Goal: Task Accomplishment & Management: Manage account settings

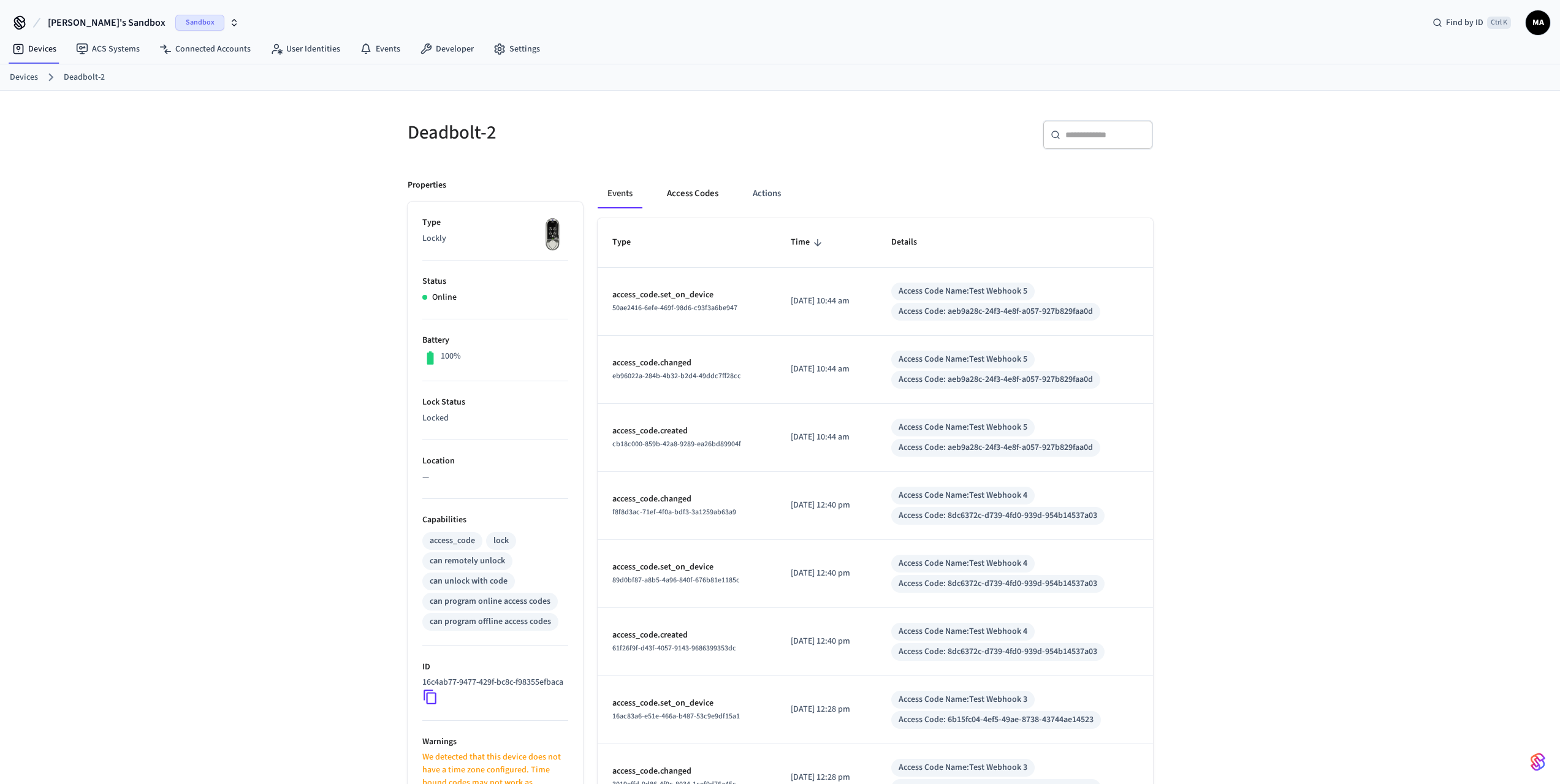
click at [687, 191] on button "Access Codes" at bounding box center [692, 193] width 71 height 30
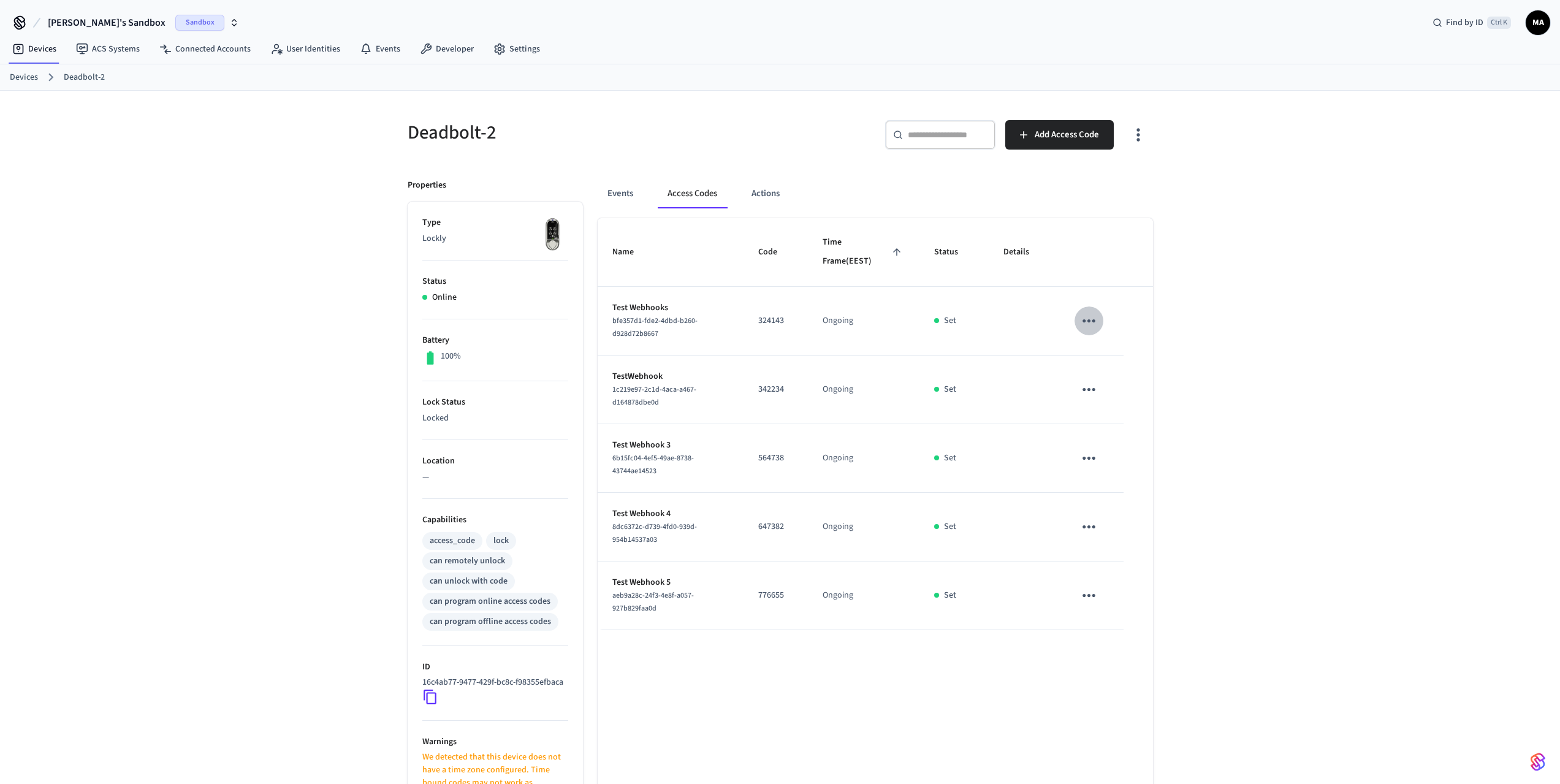
click at [1079, 322] on icon "sticky table" at bounding box center [1088, 321] width 19 height 19
click at [1107, 387] on icon at bounding box center [1104, 389] width 10 height 10
click at [454, 53] on link "Developer" at bounding box center [446, 49] width 73 height 22
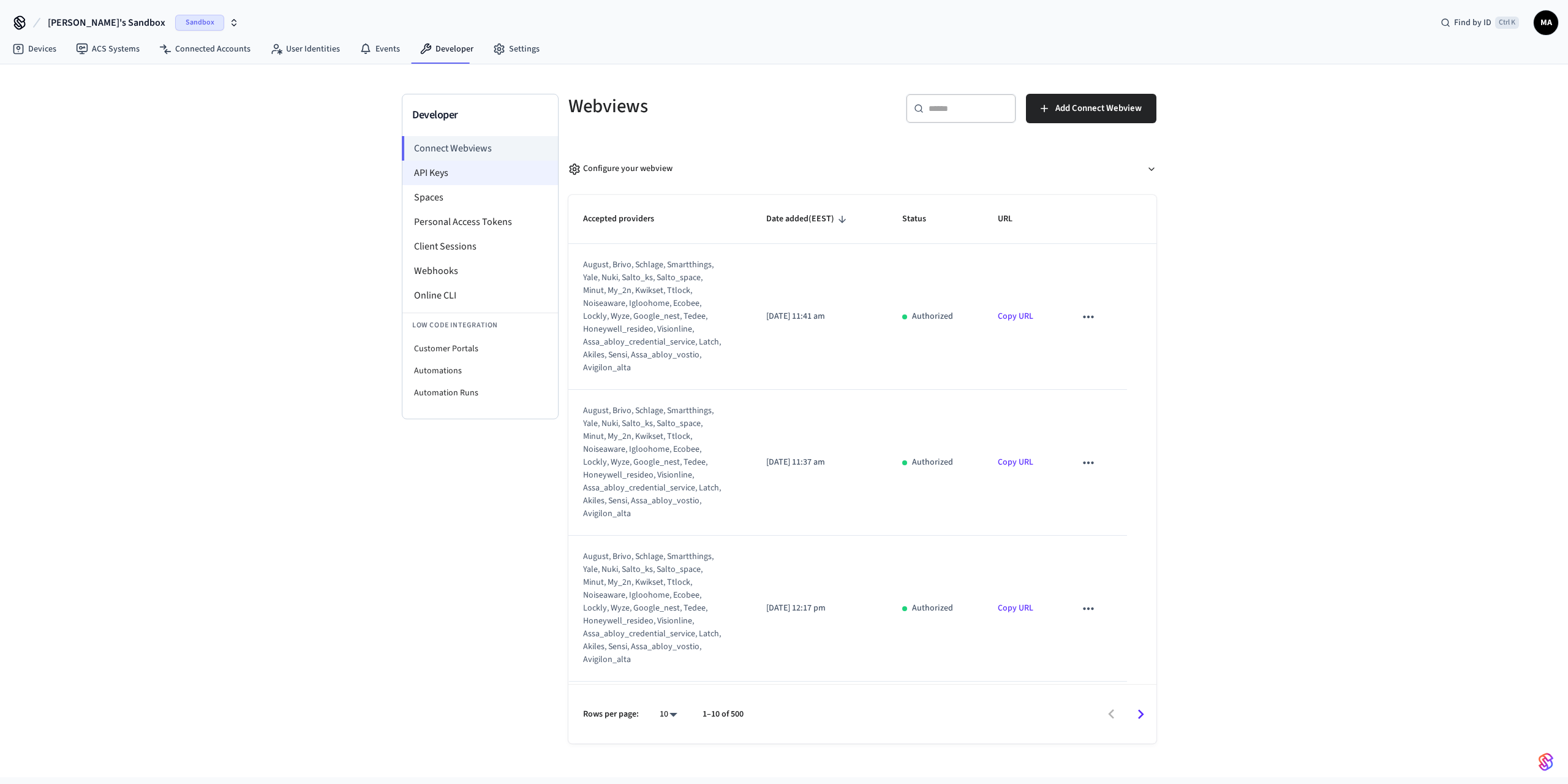
click at [437, 174] on li "API Keys" at bounding box center [480, 173] width 155 height 24
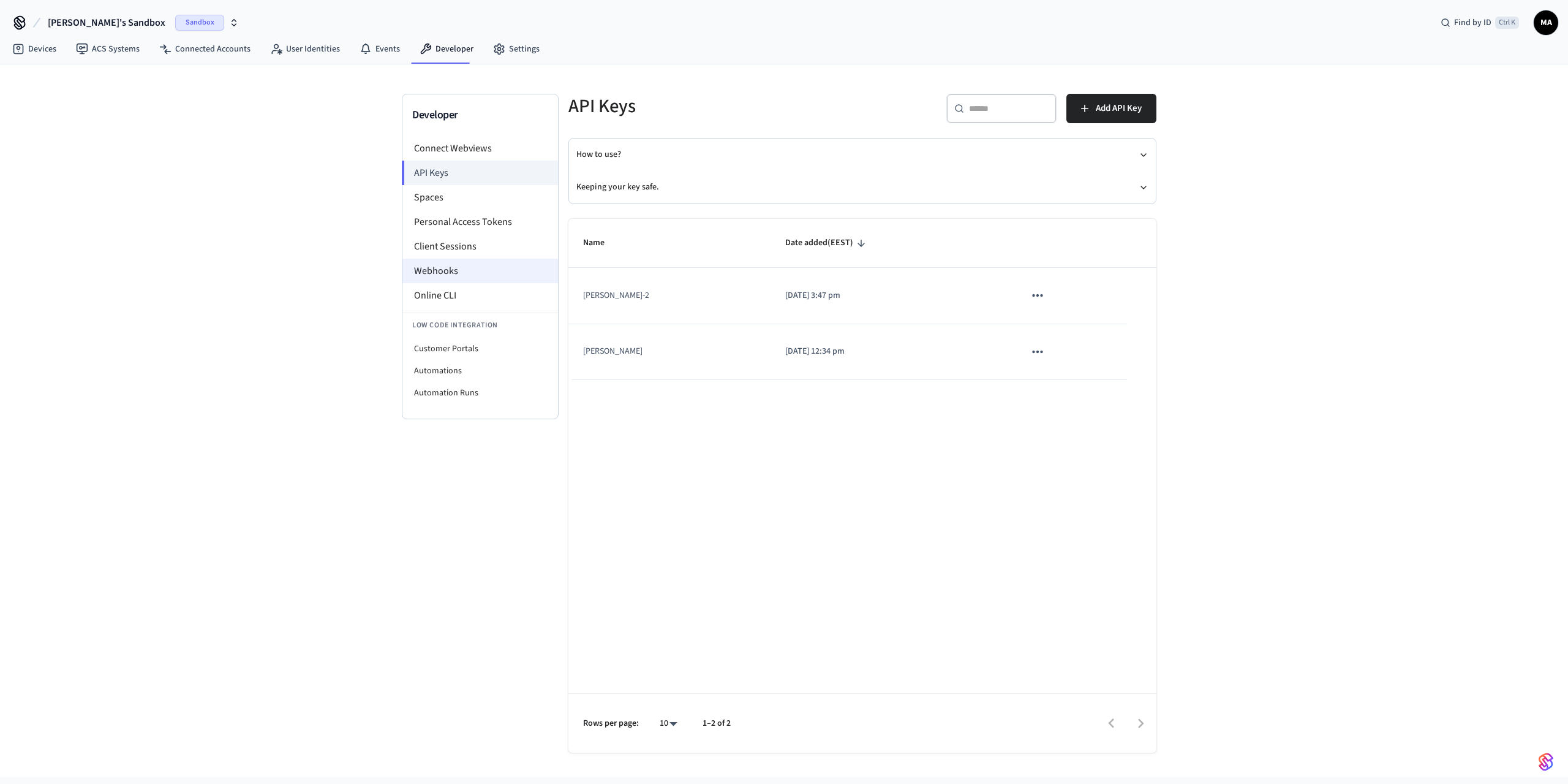
click at [439, 268] on li "Webhooks" at bounding box center [480, 270] width 155 height 24
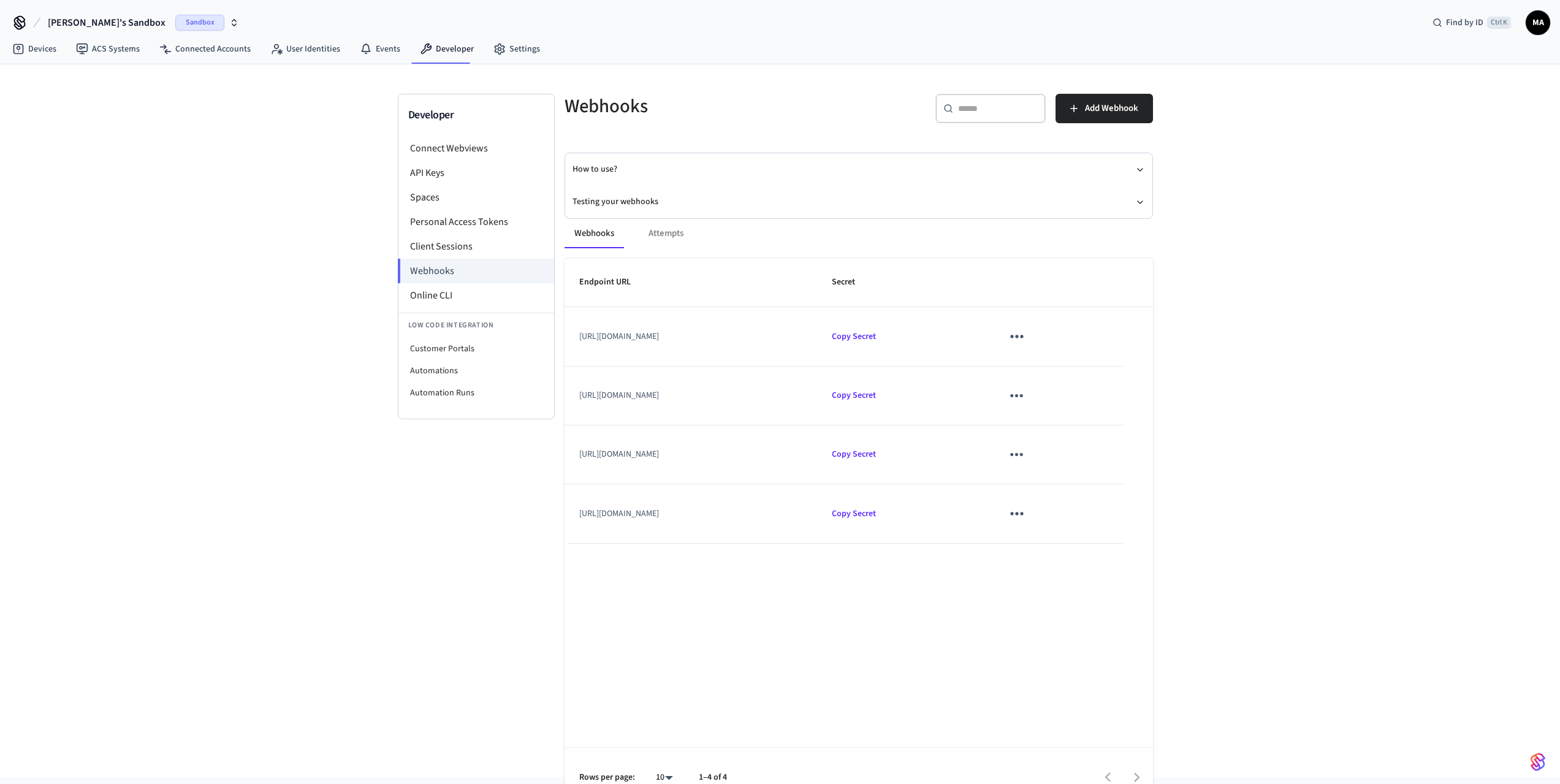
click at [1026, 337] on icon "sticky table" at bounding box center [1016, 336] width 19 height 19
click at [862, 209] on div at bounding box center [784, 392] width 1569 height 784
click at [686, 234] on div "Webhooks Attempts" at bounding box center [858, 233] width 588 height 30
click at [672, 234] on div "Webhooks Attempts" at bounding box center [858, 233] width 588 height 30
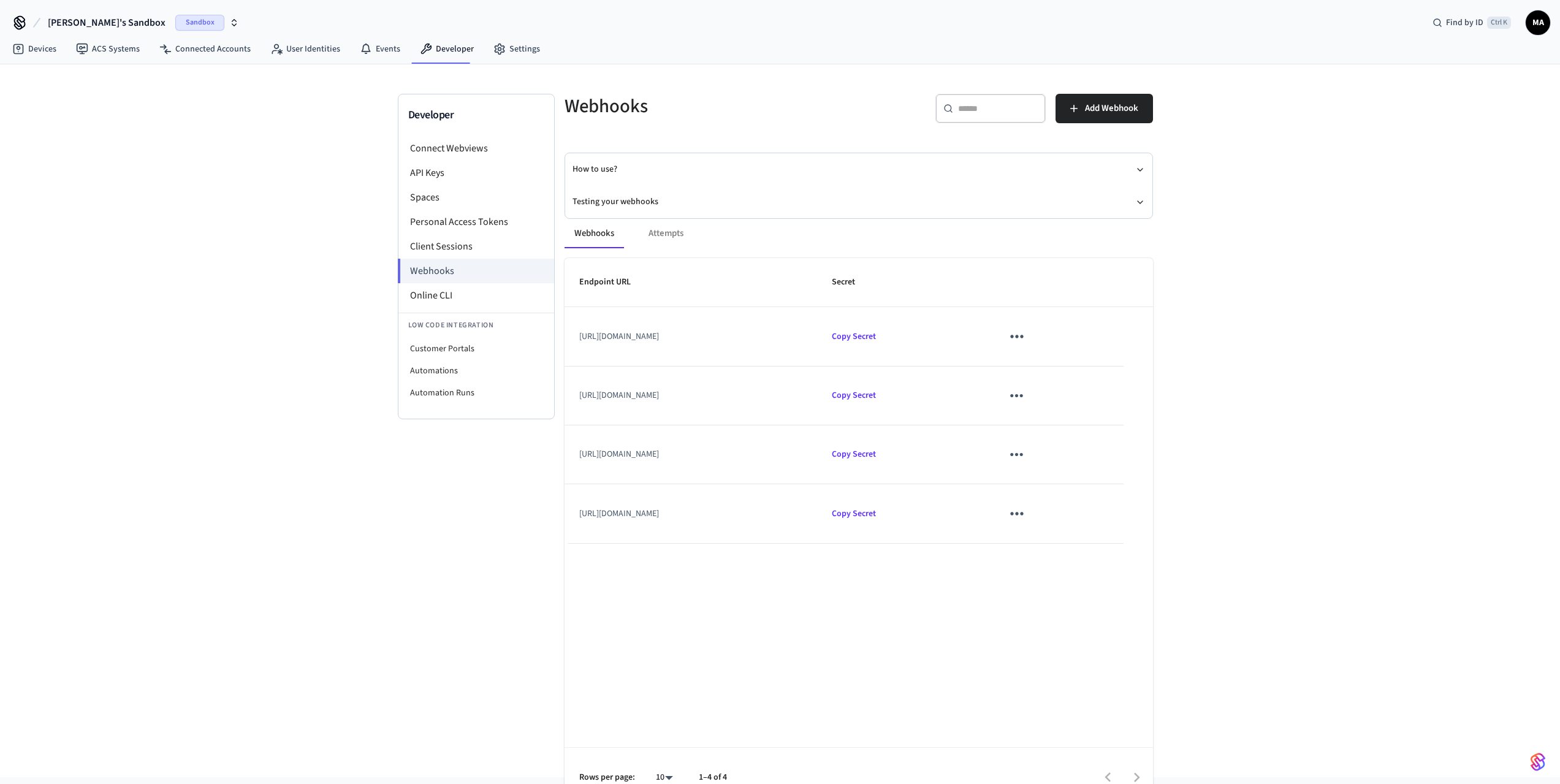
click at [668, 233] on div "Webhooks Attempts" at bounding box center [858, 233] width 588 height 30
click at [624, 205] on div "Webhooks Attempts Endpoint URL Secret [URL][DOMAIN_NAME] Copy Secret [URL][DOMA…" at bounding box center [852, 505] width 603 height 602
click at [621, 199] on button "Testing your webhooks" at bounding box center [859, 202] width 573 height 33
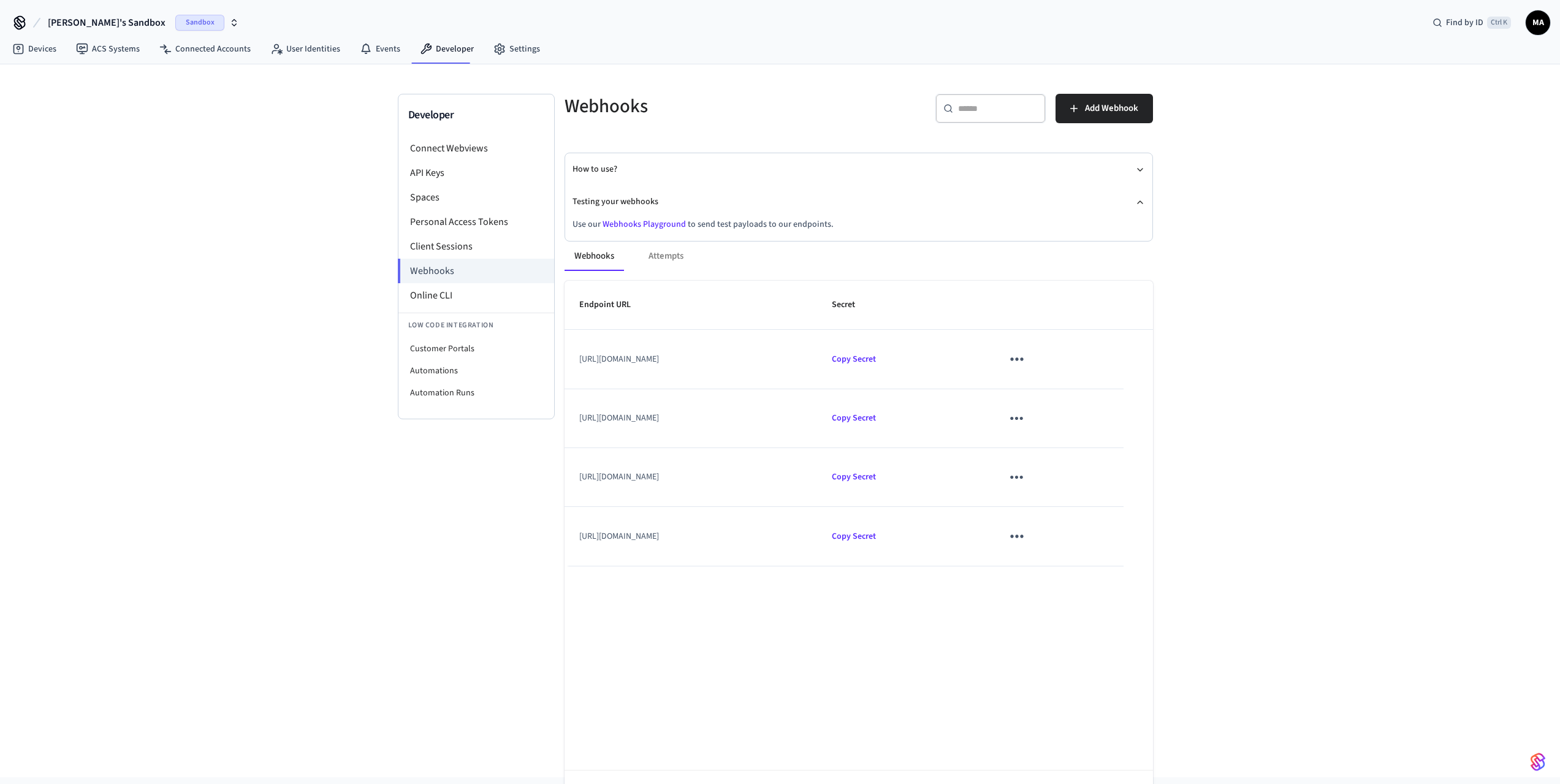
click at [636, 221] on link "Webhooks Playground" at bounding box center [644, 225] width 83 height 13
click at [876, 362] on span "Copy Secret" at bounding box center [854, 359] width 44 height 13
click at [45, 49] on link "Devices" at bounding box center [34, 49] width 64 height 22
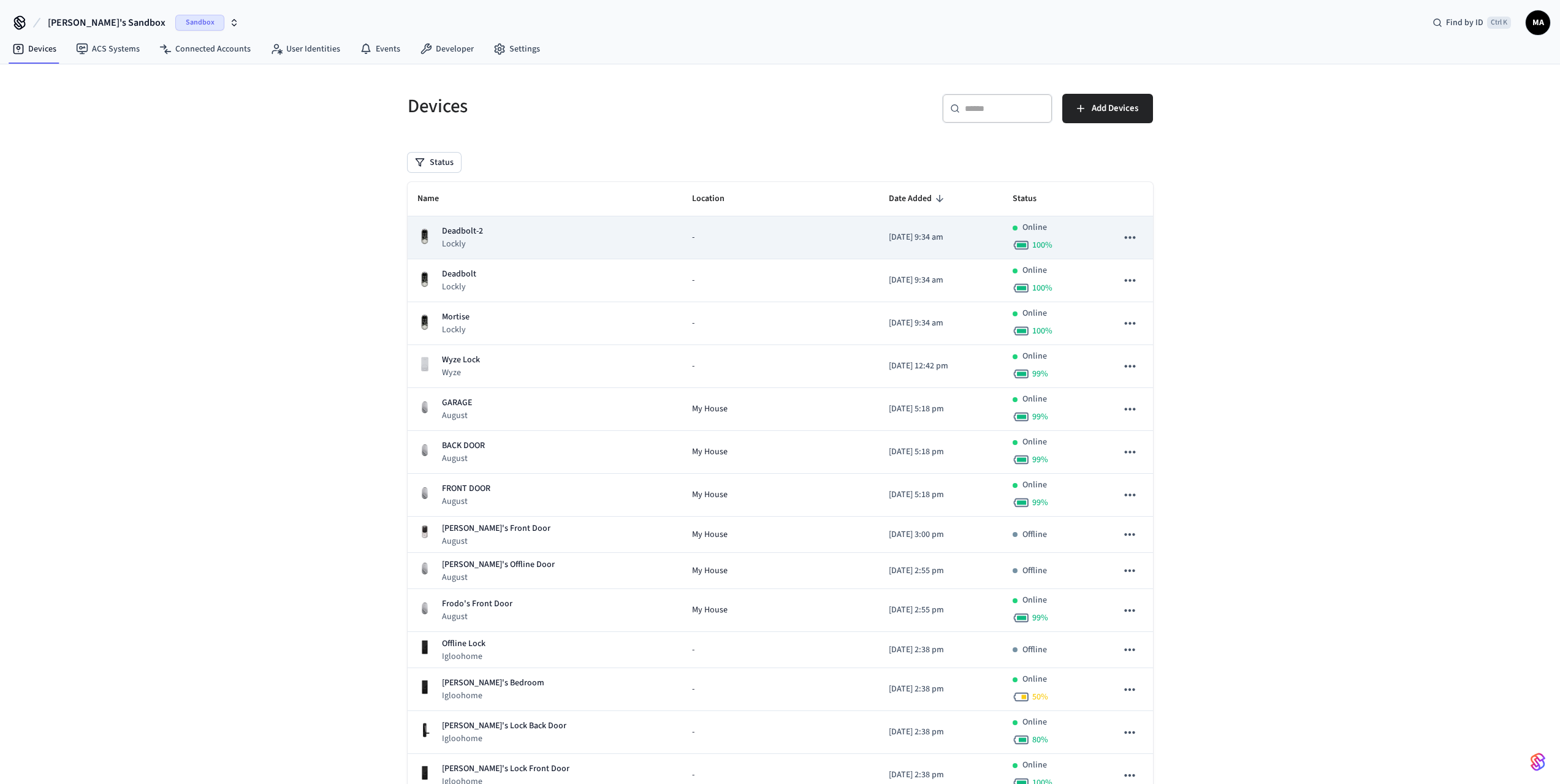
click at [462, 234] on p "Deadbolt-2" at bounding box center [462, 231] width 41 height 13
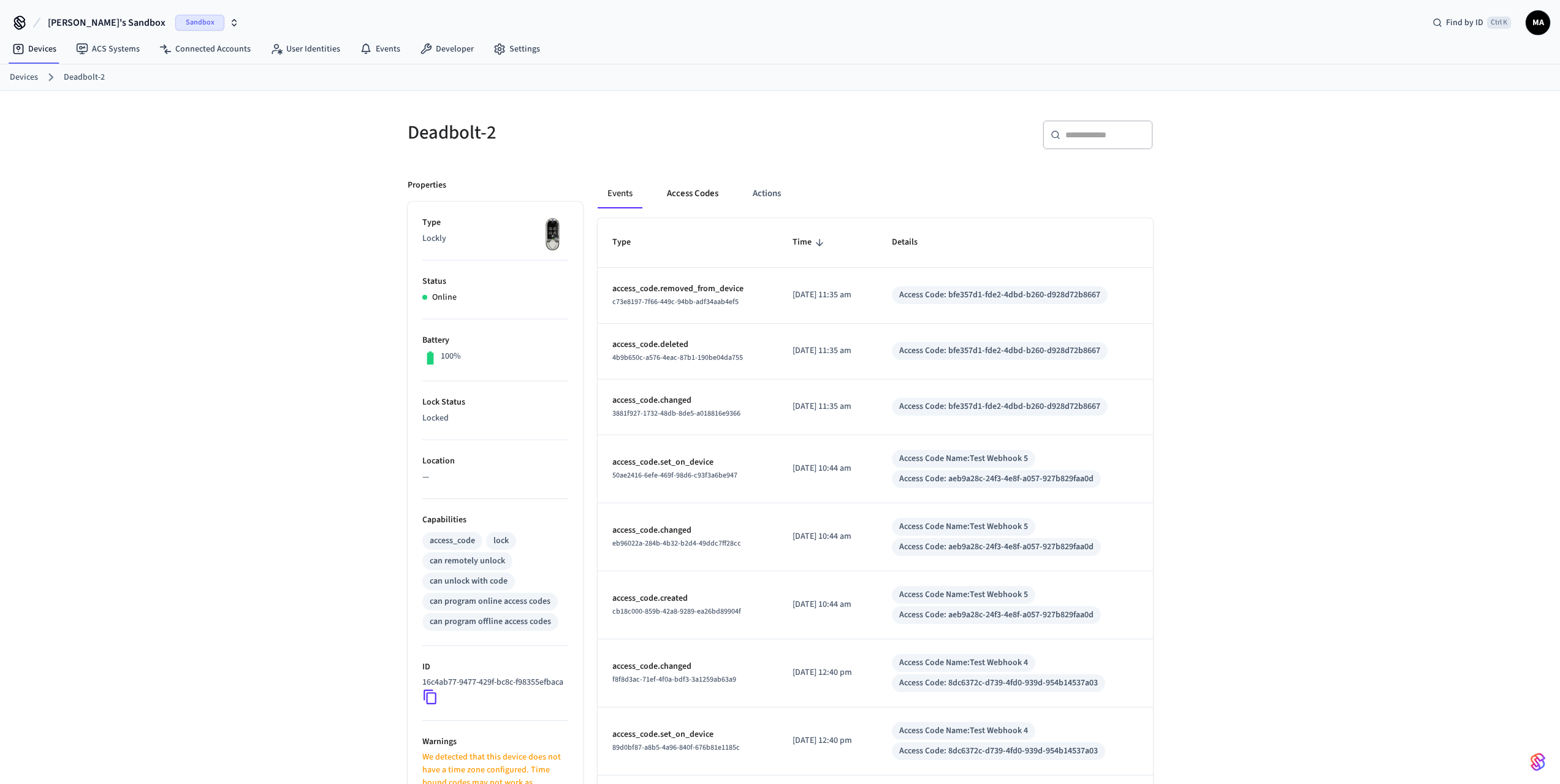
click at [698, 191] on button "Access Codes" at bounding box center [692, 193] width 71 height 30
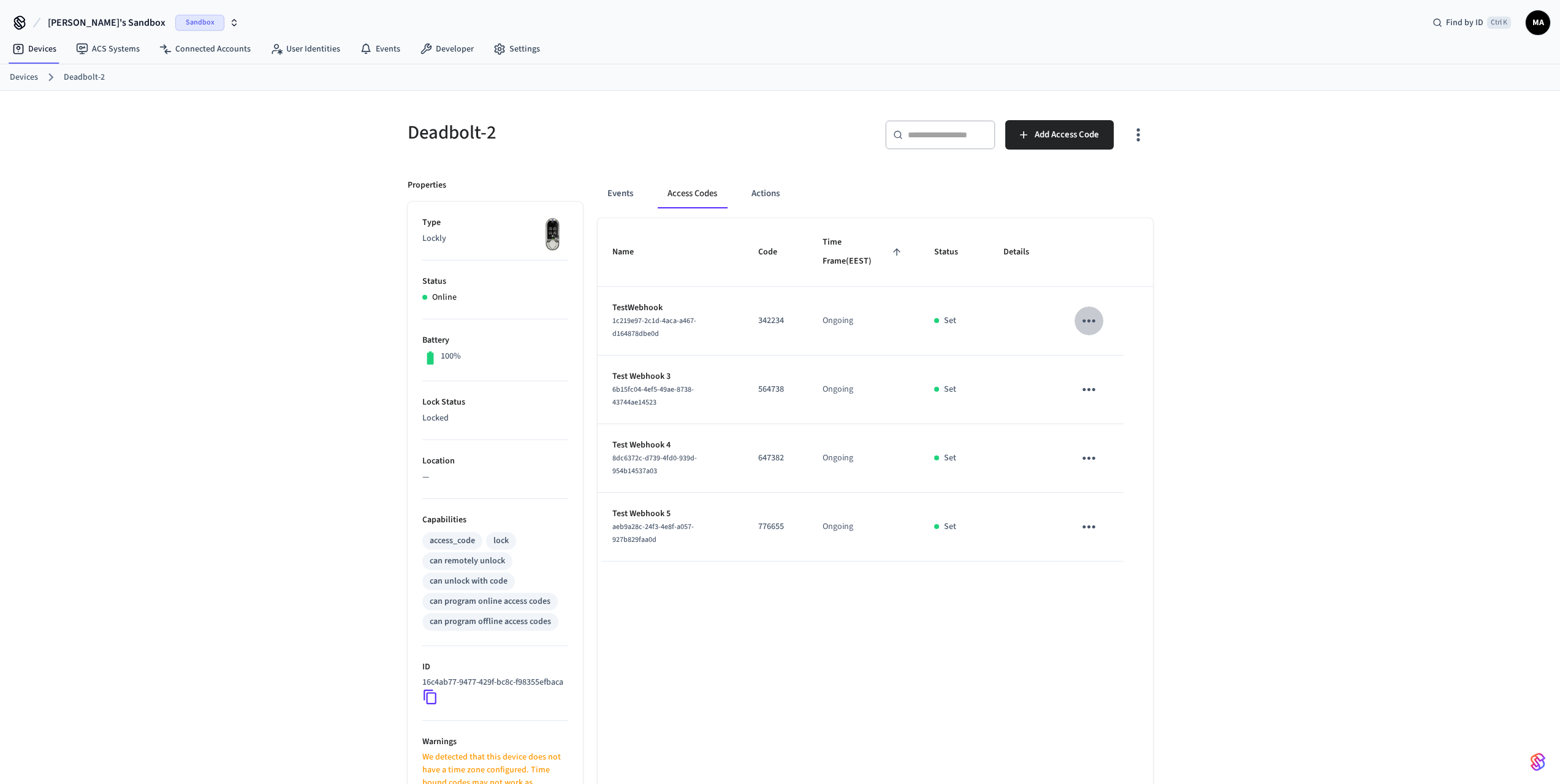
click at [1086, 320] on icon "sticky table" at bounding box center [1088, 321] width 19 height 19
click at [1115, 388] on li "Delete" at bounding box center [1118, 389] width 58 height 33
